Goal: Transaction & Acquisition: Purchase product/service

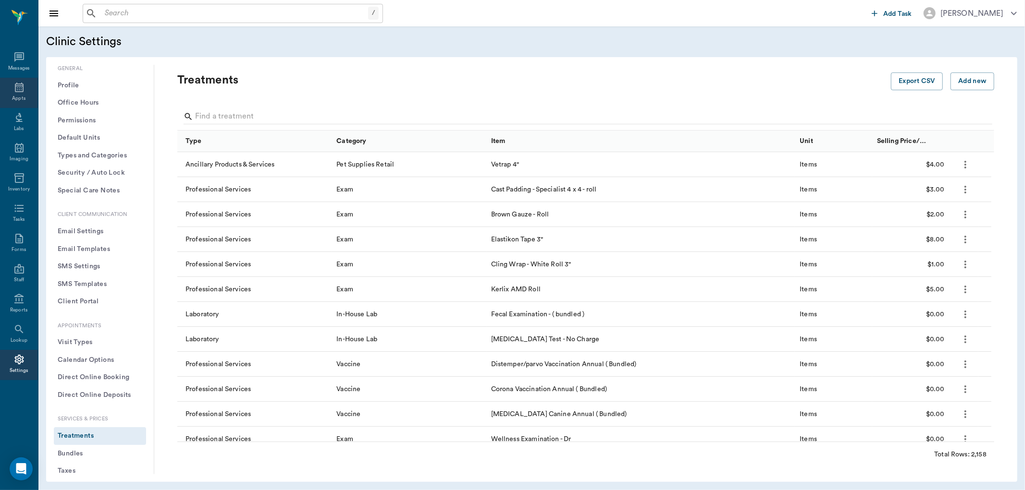
click at [29, 88] on div "Appts" at bounding box center [19, 93] width 38 height 30
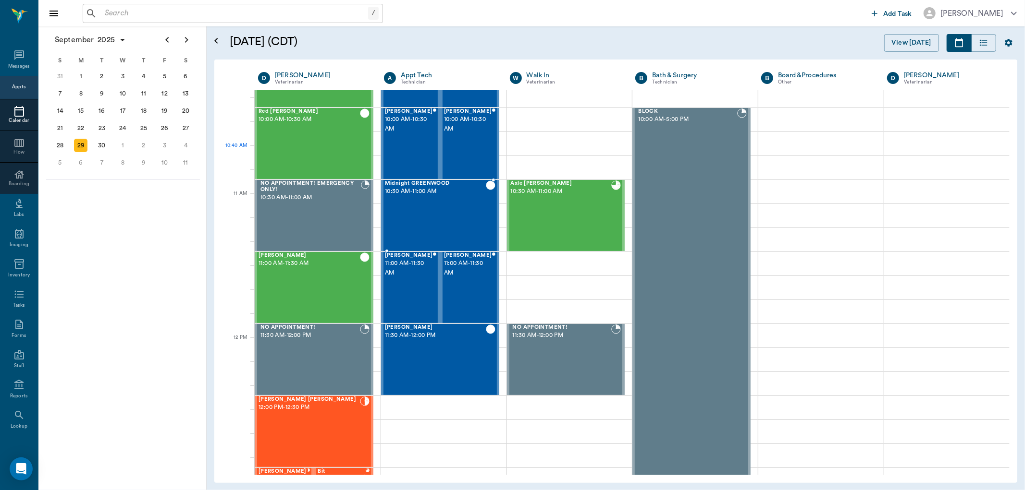
scroll to position [243, 0]
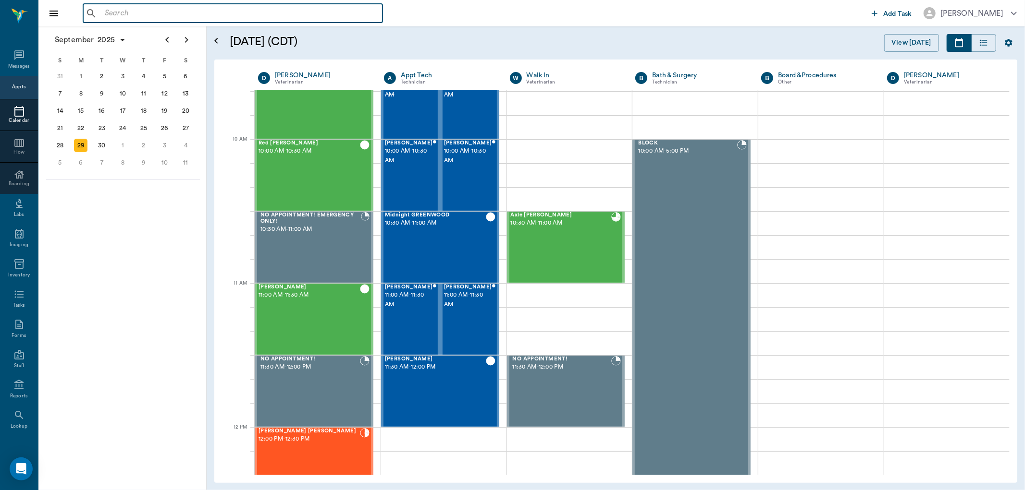
click at [294, 13] on input "text" at bounding box center [240, 13] width 278 height 13
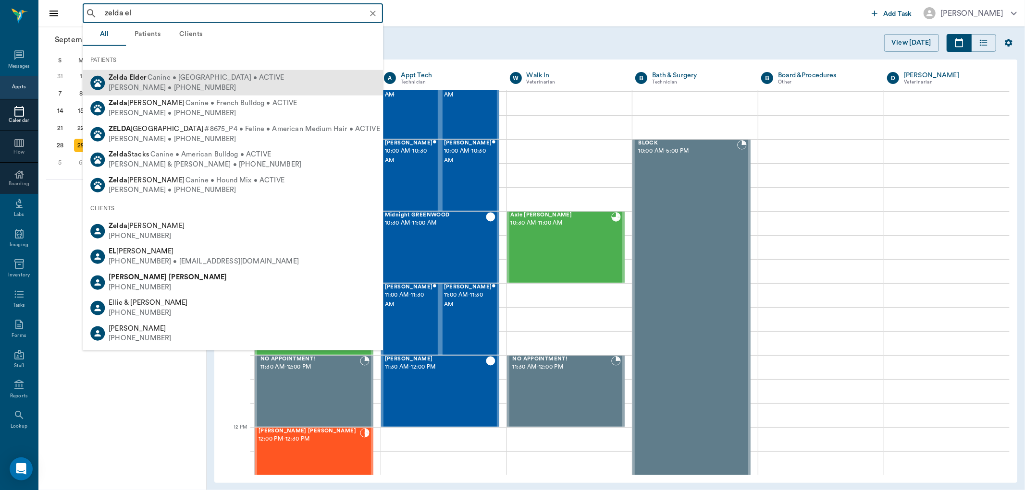
click at [298, 84] on div "[PERSON_NAME] Canine • [GEOGRAPHIC_DATA] • ACTIVE [PERSON_NAME] • [PHONE_NUMBER]" at bounding box center [233, 82] width 300 height 25
type input "zelda el"
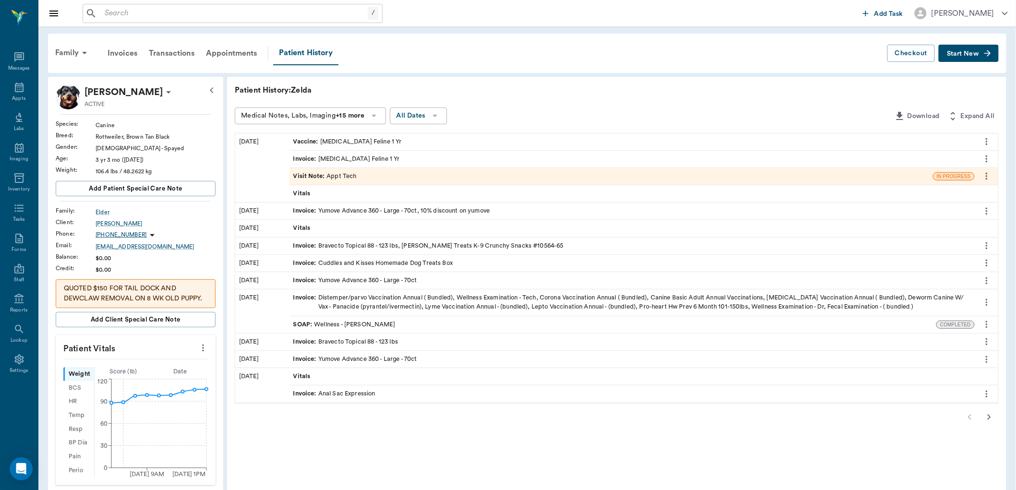
click at [344, 180] on div "Visit Note : Appt Tech" at bounding box center [325, 176] width 63 height 9
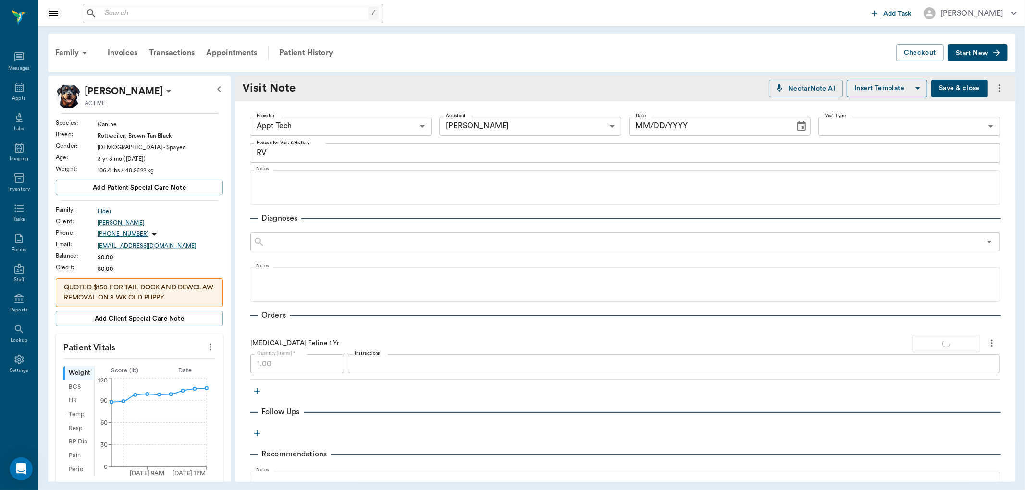
type input "63ec2f075fda476ae8351a4c"
type input "642ef10e332a41444de2bad1"
type textarea "RV"
type input "[DATE]"
click at [392, 128] on body "/ ​ Add Task [PERSON_NAME] Nectar Messages Appts Labs Imaging Inventory Tasks F…" at bounding box center [512, 245] width 1025 height 490
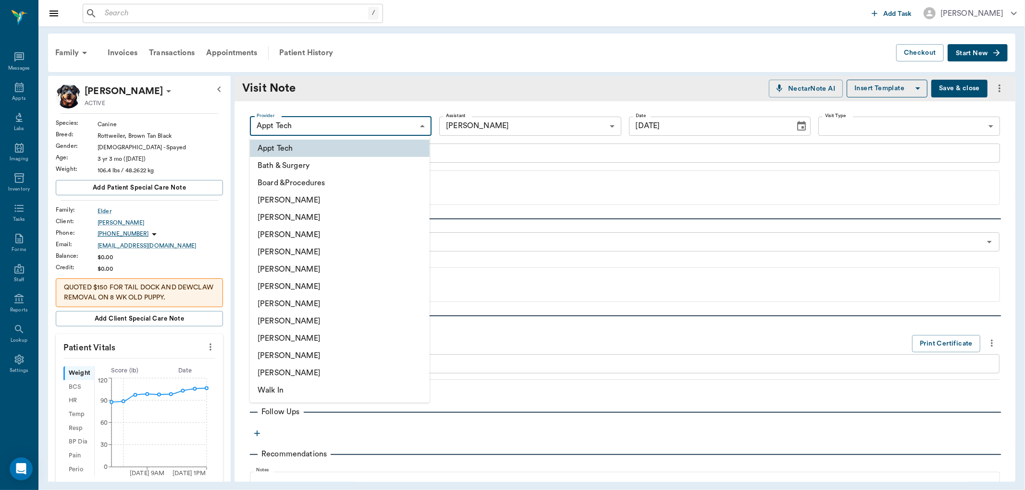
click at [392, 128] on div at bounding box center [512, 245] width 1025 height 490
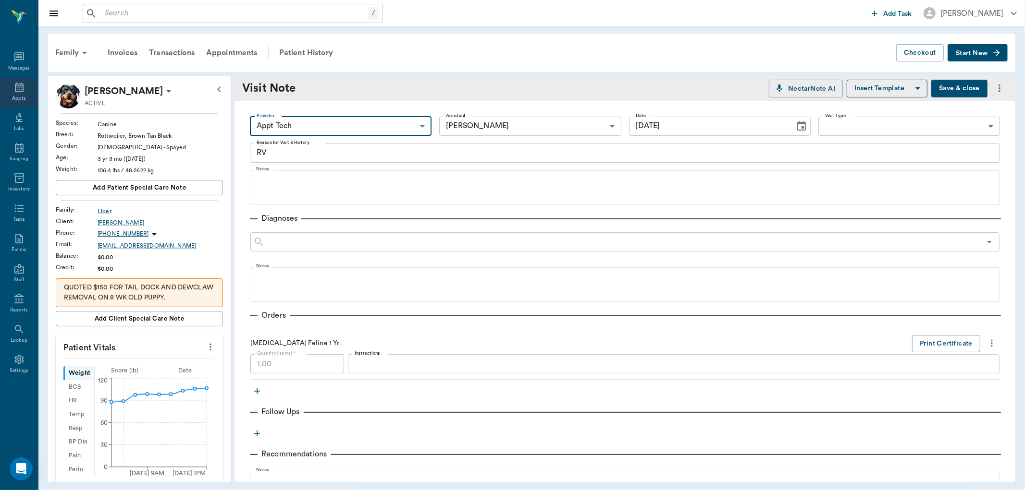
click at [13, 89] on icon at bounding box center [19, 88] width 12 height 12
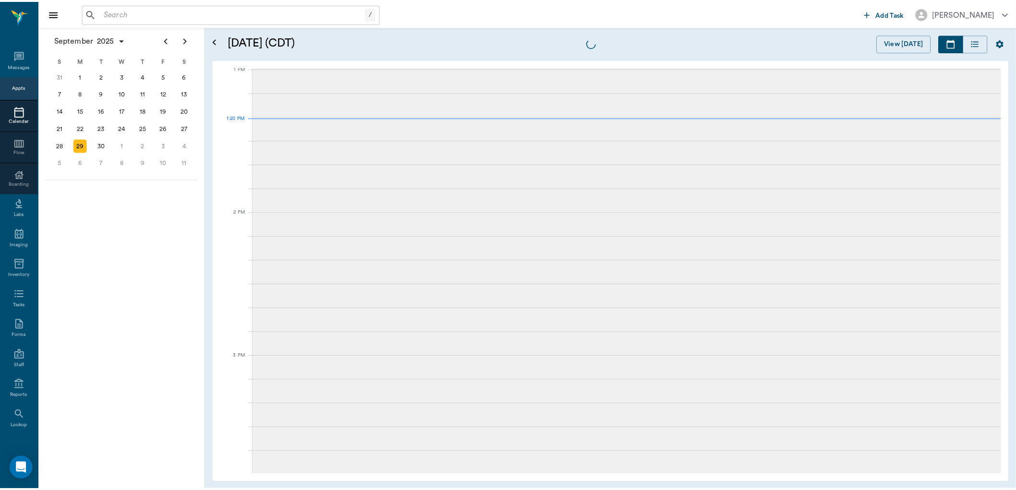
scroll to position [722, 0]
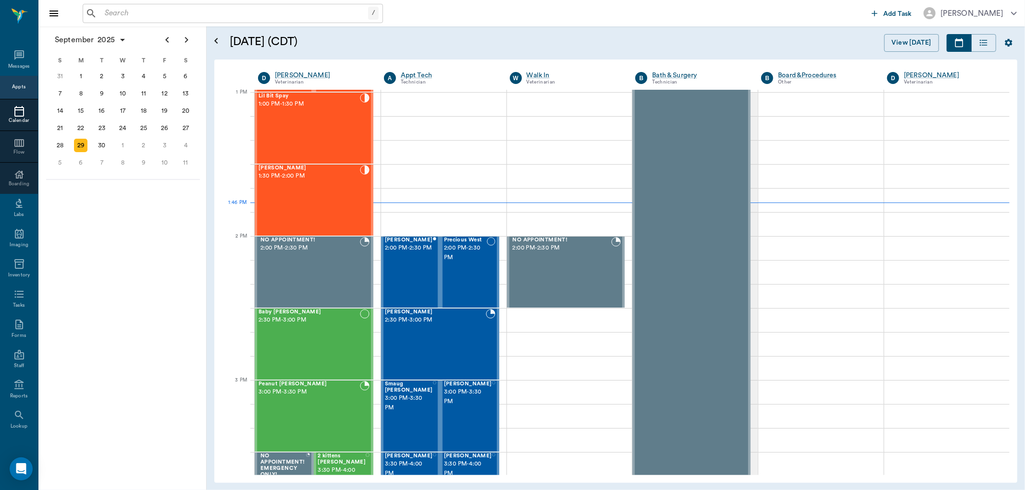
click at [188, 6] on div "/ ​" at bounding box center [233, 13] width 300 height 19
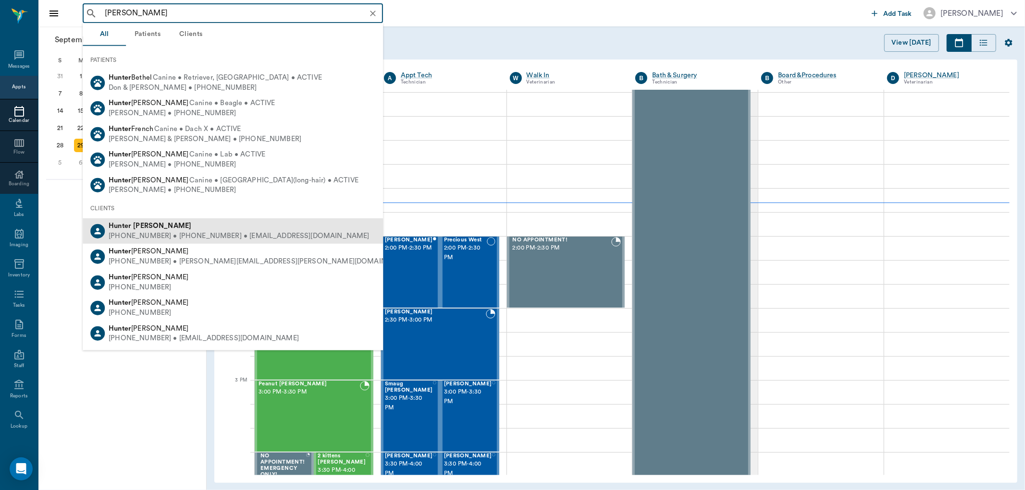
click at [215, 238] on div "[PHONE_NUMBER] • [PHONE_NUMBER] • [EMAIL_ADDRESS][DOMAIN_NAME]" at bounding box center [239, 237] width 260 height 10
type input "[PERSON_NAME]"
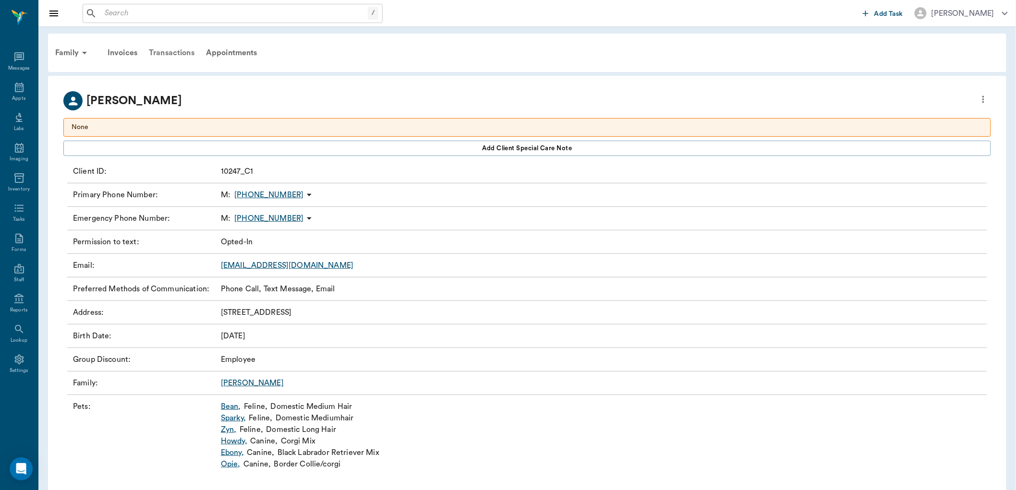
click at [183, 54] on div "Transactions" at bounding box center [171, 52] width 57 height 23
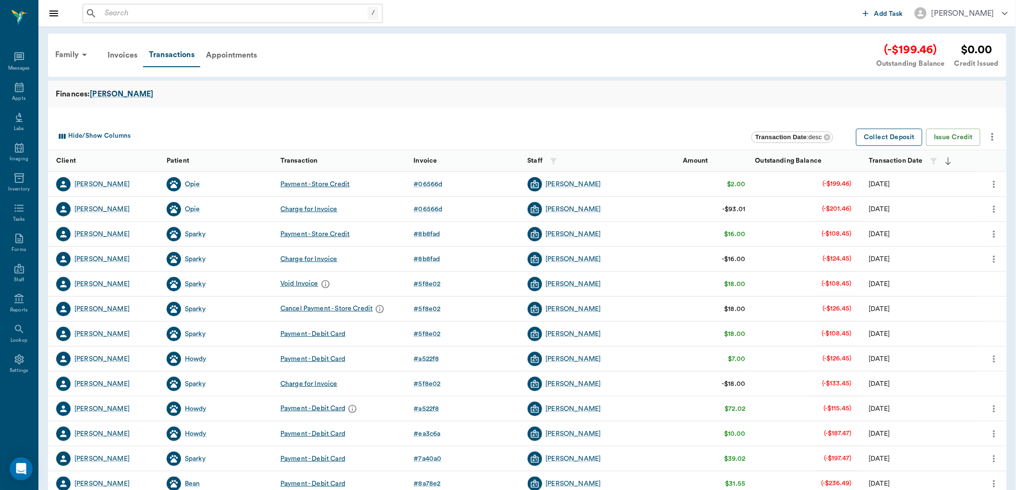
click at [887, 135] on button "Collect Deposit" at bounding box center [890, 138] width 66 height 18
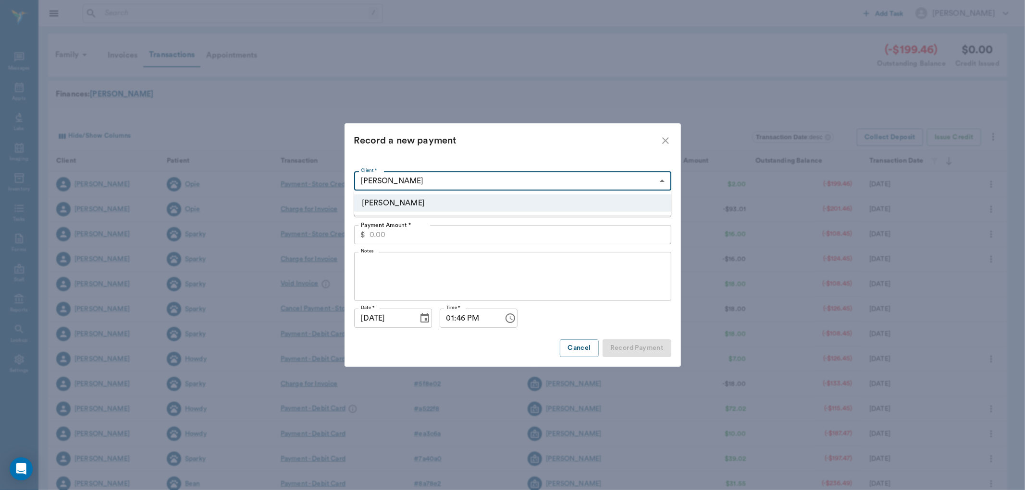
click at [443, 180] on body "/ ​ Add Task [PERSON_NAME] Nectar Messages Appts Labs Imaging Inventory Tasks F…" at bounding box center [512, 295] width 1025 height 591
click at [433, 200] on li "[PERSON_NAME]" at bounding box center [512, 203] width 317 height 17
click at [423, 208] on body "/ ​ Add Task [PERSON_NAME] Nectar Messages Appts Labs Imaging Inventory Tasks F…" at bounding box center [512, 295] width 1025 height 591
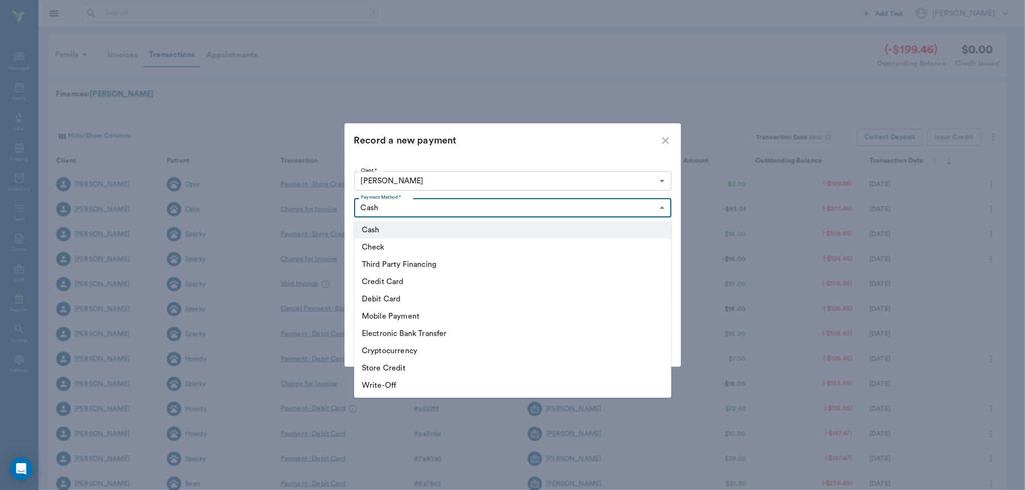
click at [429, 294] on li "Debit Card" at bounding box center [512, 299] width 317 height 17
type input "DEBIT_CARD"
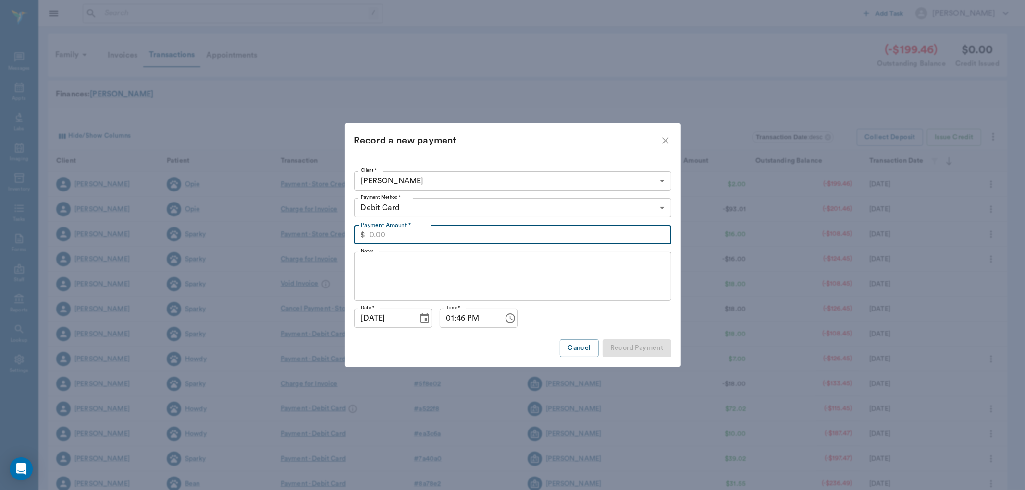
click at [427, 236] on input "Payment Amount *" at bounding box center [520, 234] width 302 height 19
type input "30.00"
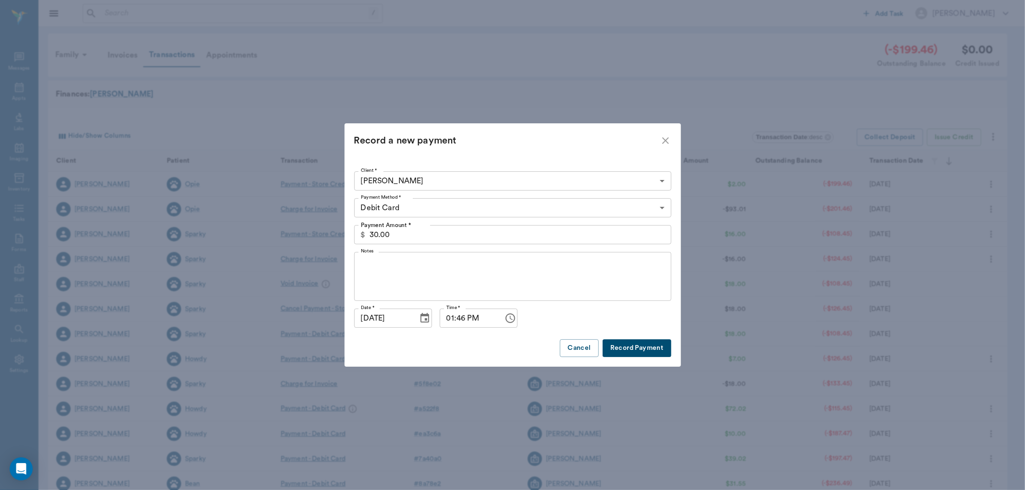
click at [641, 351] on button "Record Payment" at bounding box center [636, 349] width 69 height 18
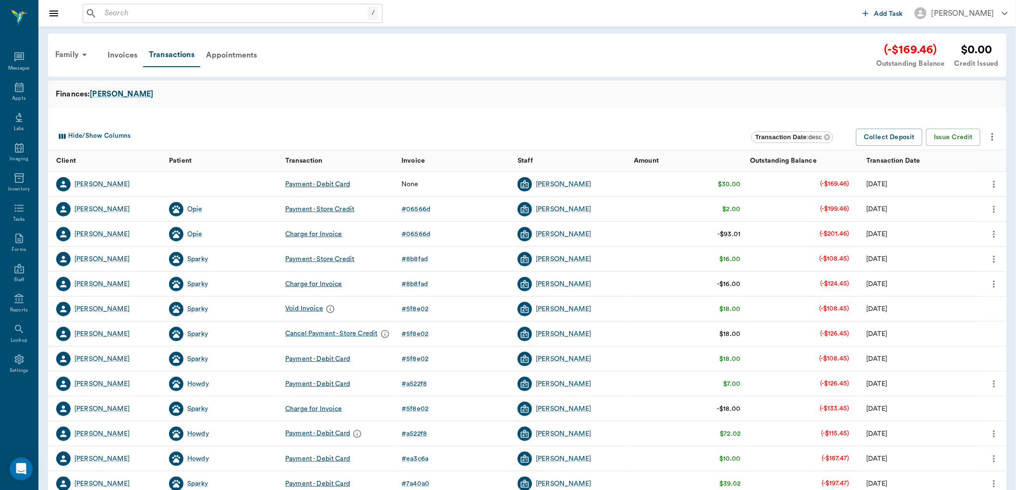
click at [991, 183] on icon "more" at bounding box center [994, 185] width 11 height 12
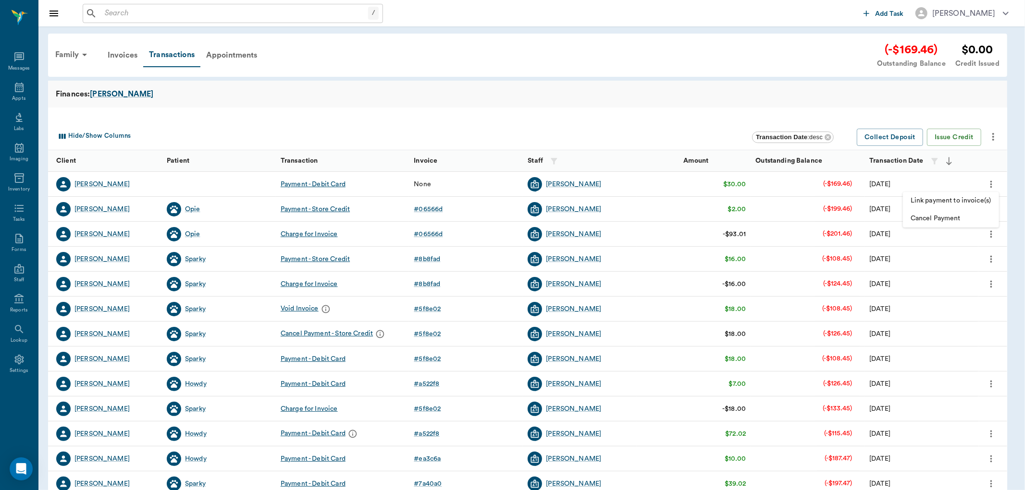
click at [971, 202] on span "Link payment to invoice(s)" at bounding box center [950, 201] width 81 height 10
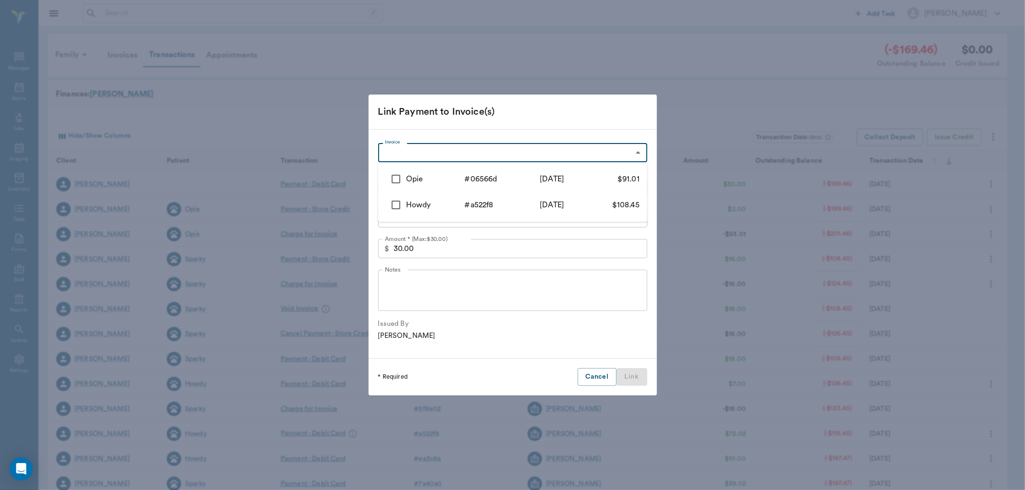
click at [478, 151] on body "/ ​ Add Task [PERSON_NAME] Nectar Messages Appts Labs Imaging Inventory Tasks F…" at bounding box center [512, 295] width 1025 height 591
click at [448, 183] on div "Opie" at bounding box center [435, 179] width 59 height 12
type input "68cffb9b6954e505a506566d"
type input "91.01"
checkbox input "true"
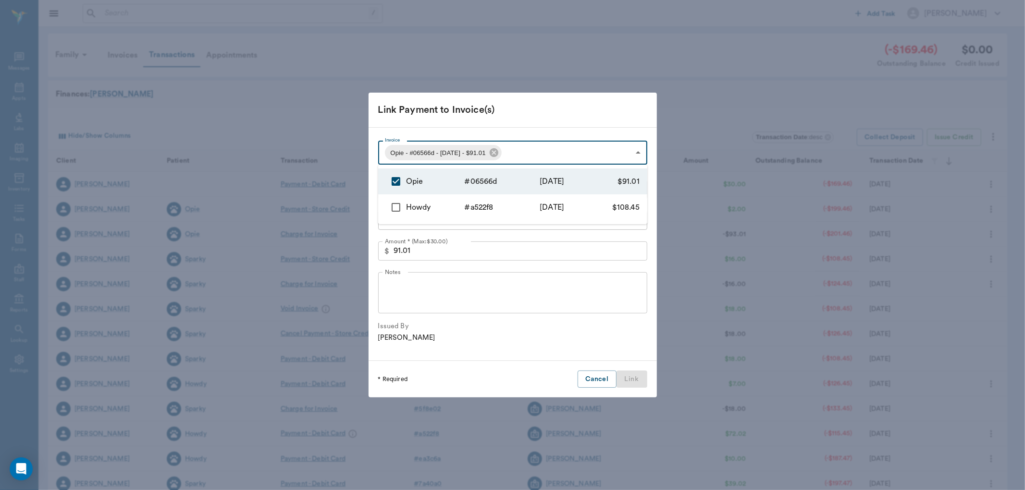
click at [565, 271] on div at bounding box center [512, 245] width 1025 height 490
click at [526, 250] on input "91.01" at bounding box center [520, 251] width 254 height 19
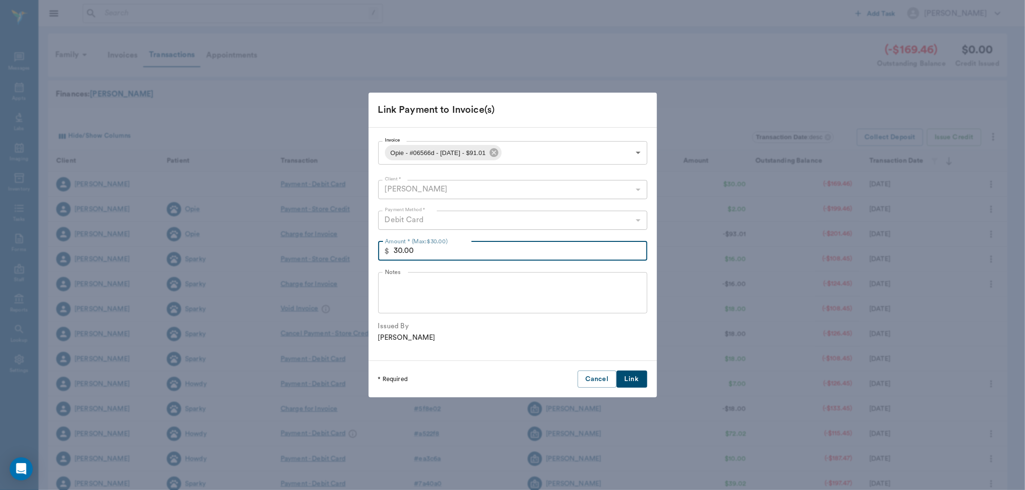
type input "30.00"
click at [637, 383] on button "Link" at bounding box center [631, 380] width 31 height 18
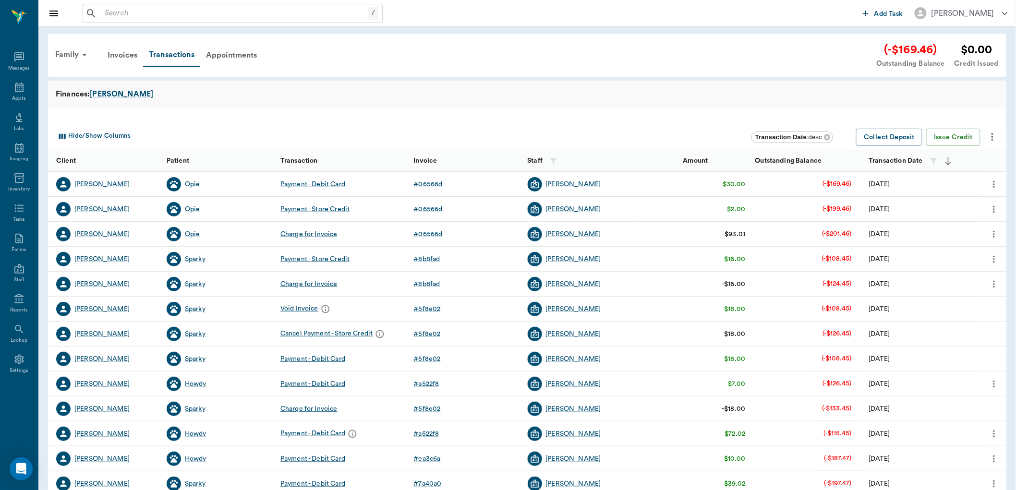
click at [992, 207] on icon "more" at bounding box center [994, 210] width 11 height 12
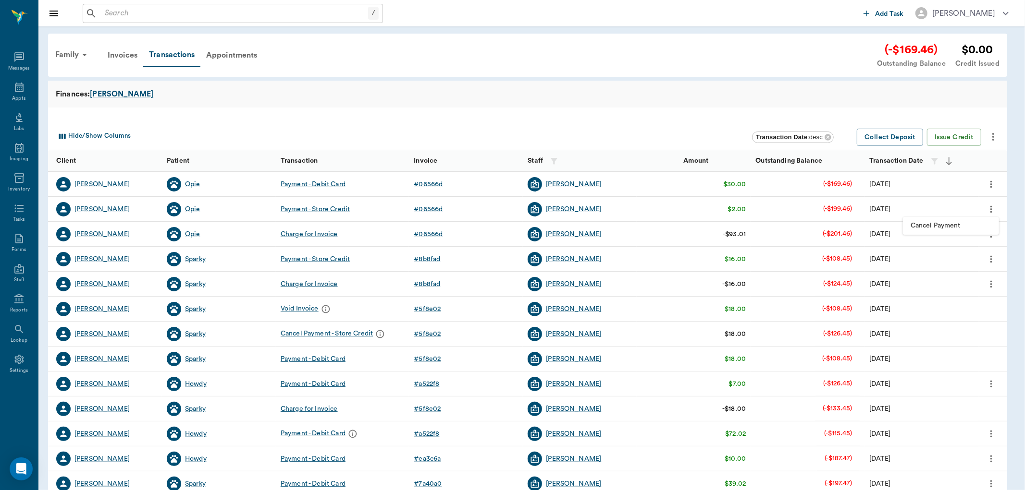
click at [647, 93] on div at bounding box center [512, 245] width 1025 height 490
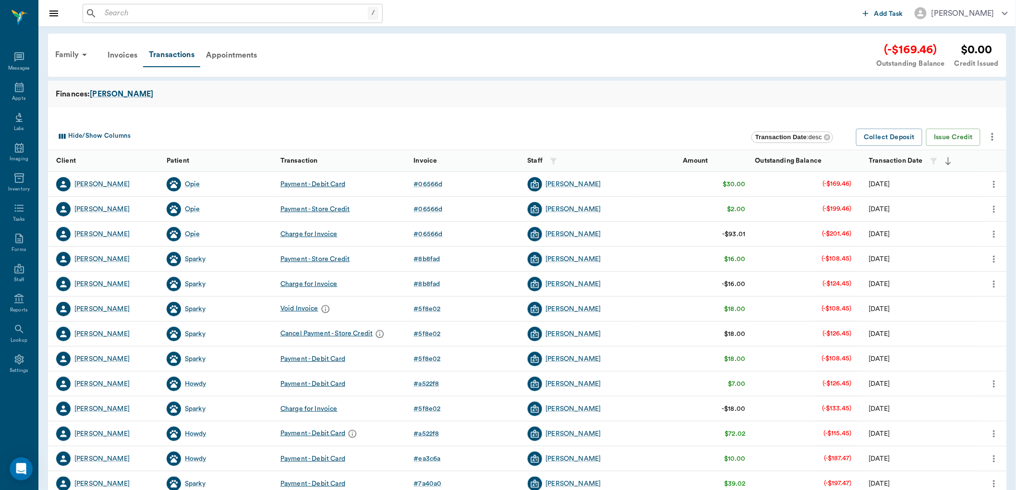
scroll to position [53, 0]
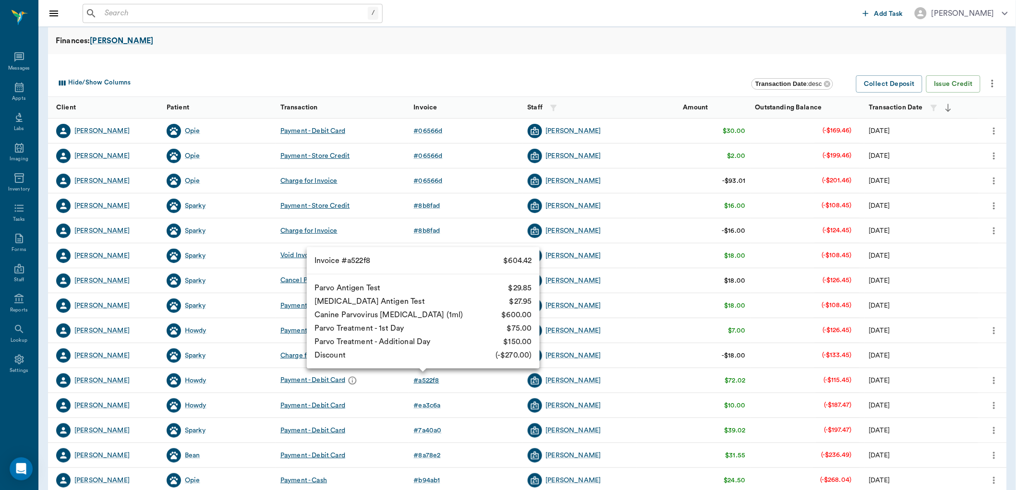
click at [429, 380] on div "# a522f8" at bounding box center [426, 381] width 25 height 10
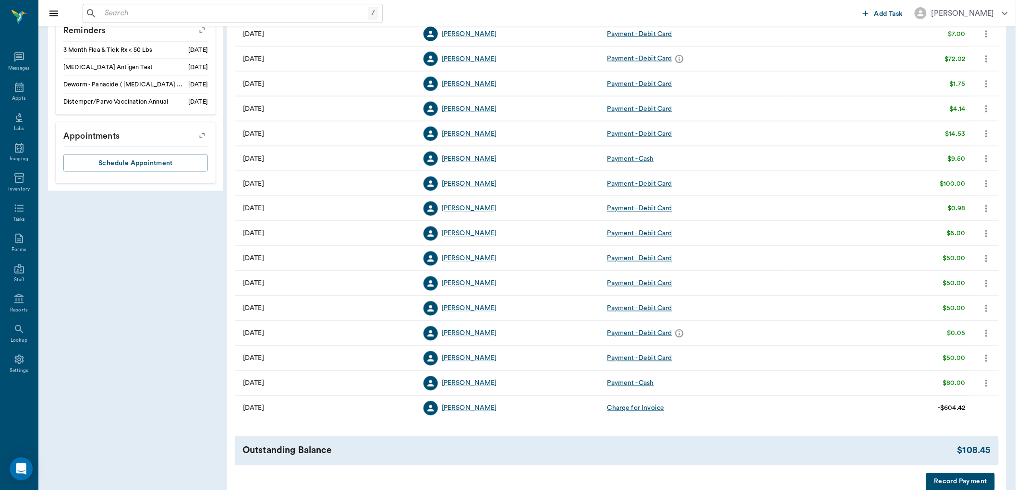
scroll to position [624, 0]
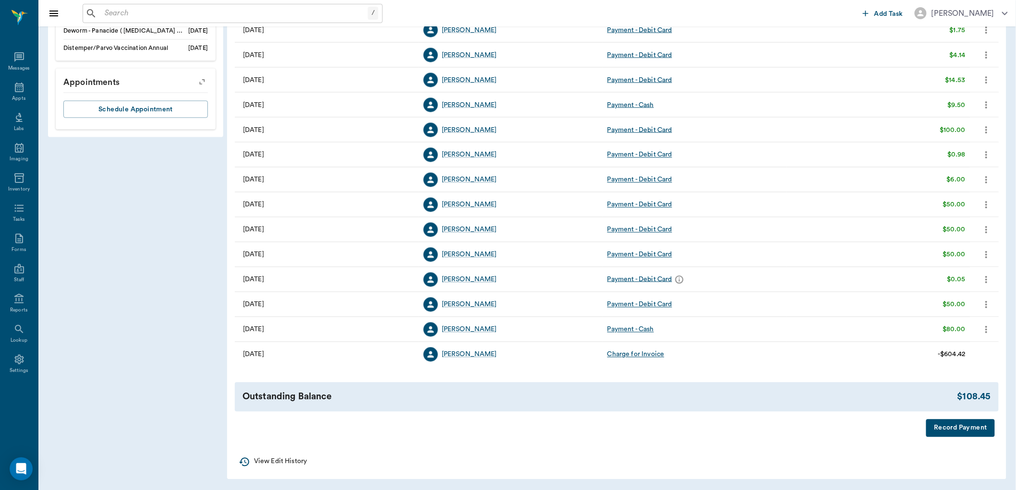
click at [980, 433] on button "Record Payment" at bounding box center [961, 429] width 69 height 18
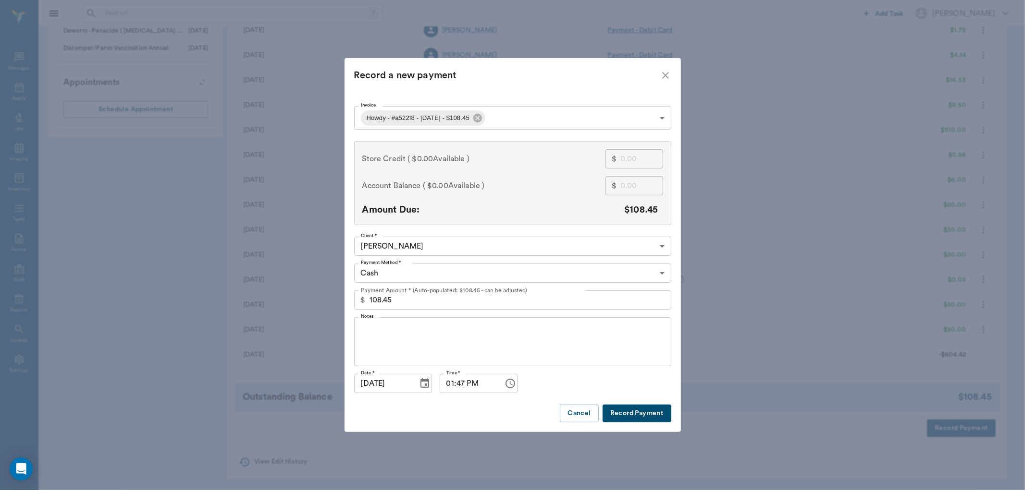
click at [665, 75] on icon "close" at bounding box center [665, 75] width 7 height 7
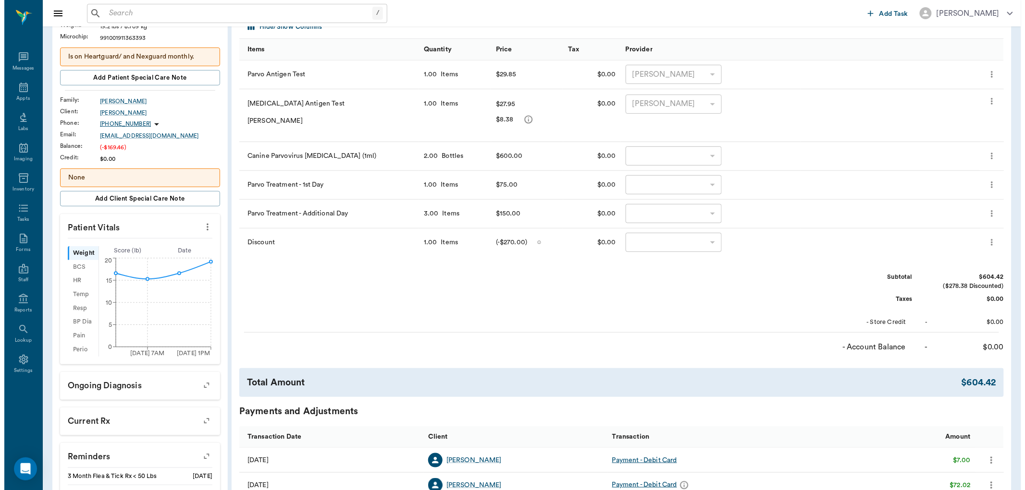
scroll to position [0, 0]
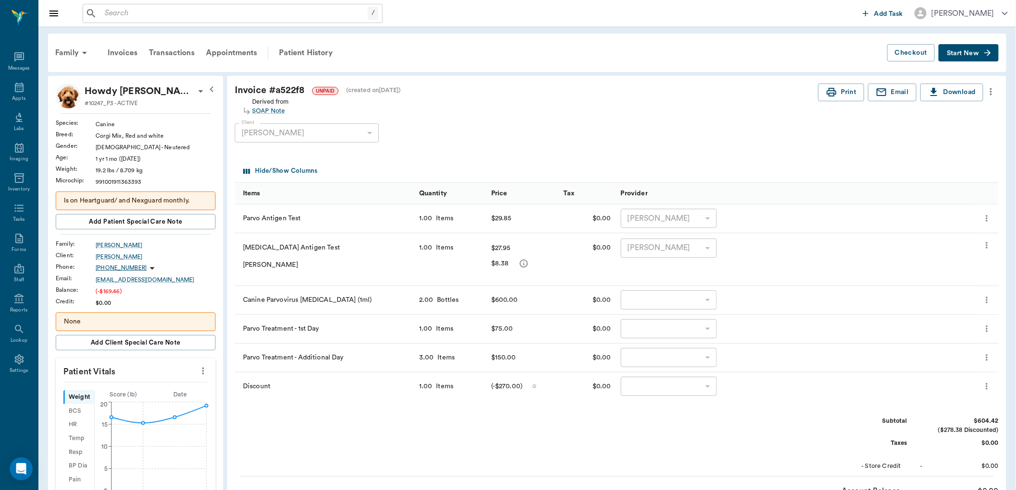
click at [13, 88] on icon at bounding box center [19, 88] width 12 height 12
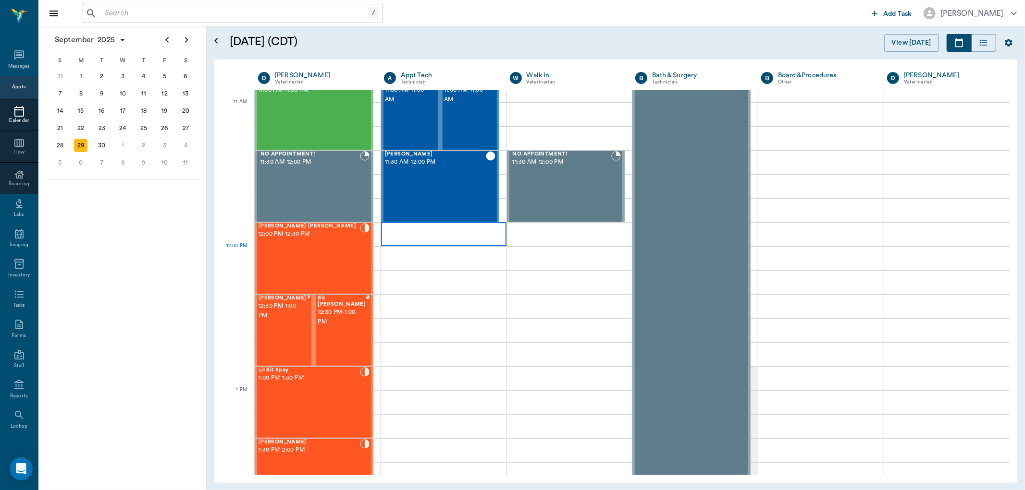
scroll to position [348, 0]
